Goal: Find contact information: Find contact information

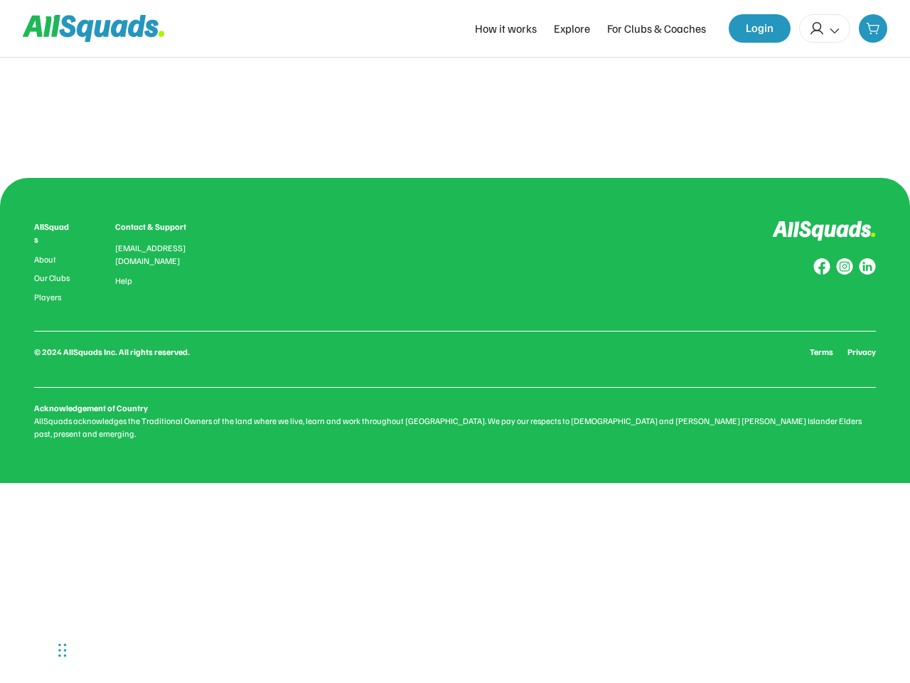
click at [455, 341] on div "AllSquads About Our Clubs Players Contact & Support [EMAIL_ADDRESS][DOMAIN_NAME…" at bounding box center [455, 330] width 842 height 220
click at [455, 114] on div "0.0 (0 reviews) Add to favourites Squad Types Offered: About this Club Qualific…" at bounding box center [455, 114] width 865 height 28
click at [455, 324] on div "AllSquads About Our Clubs Players Contact & Support [EMAIL_ADDRESS][DOMAIN_NAME…" at bounding box center [455, 330] width 842 height 220
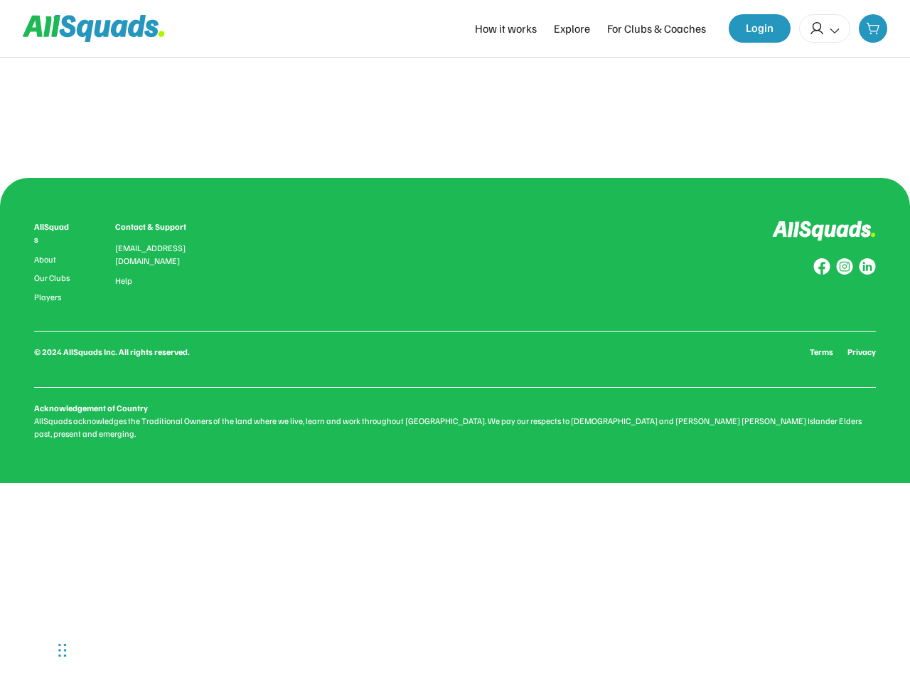
click at [455, 324] on div "AllSquads About Our Clubs Players Contact & Support [EMAIL_ADDRESS][DOMAIN_NAME…" at bounding box center [455, 330] width 842 height 220
click at [455, 261] on div "AllSquads About Our Clubs Players Contact & Support [EMAIL_ADDRESS][DOMAIN_NAME…" at bounding box center [455, 261] width 842 height 82
click at [119, 261] on div "[EMAIL_ADDRESS][DOMAIN_NAME]" at bounding box center [159, 255] width 88 height 26
click at [53, 233] on div "AllSquads" at bounding box center [53, 233] width 38 height 26
click at [159, 253] on div "[EMAIL_ADDRESS][DOMAIN_NAME]" at bounding box center [159, 255] width 88 height 26
